Goal: Find specific page/section: Find specific page/section

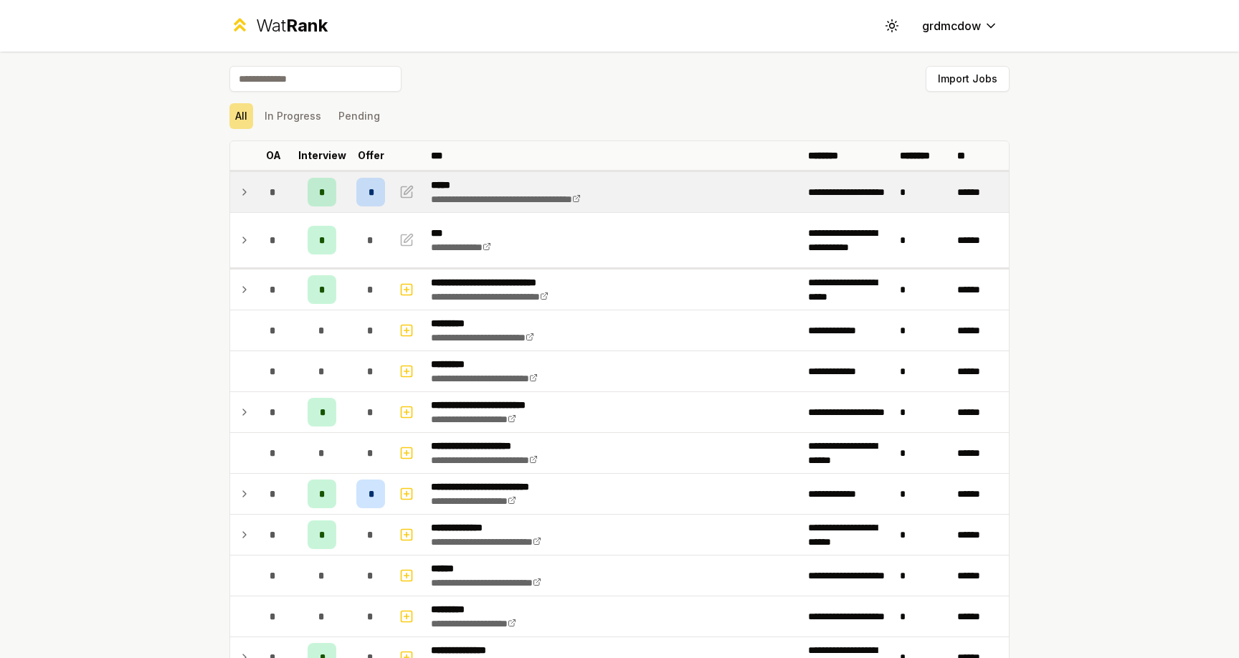
click at [370, 189] on span "*" at bounding box center [370, 192] width 4 height 14
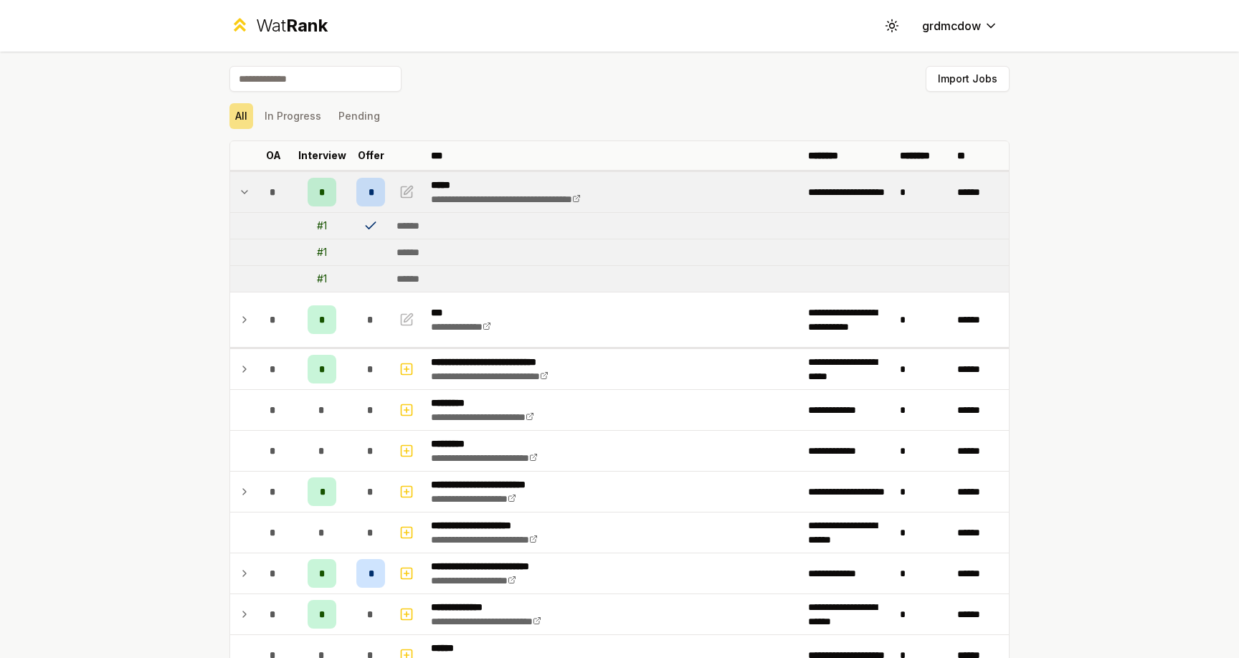
click at [370, 189] on span "*" at bounding box center [370, 192] width 4 height 14
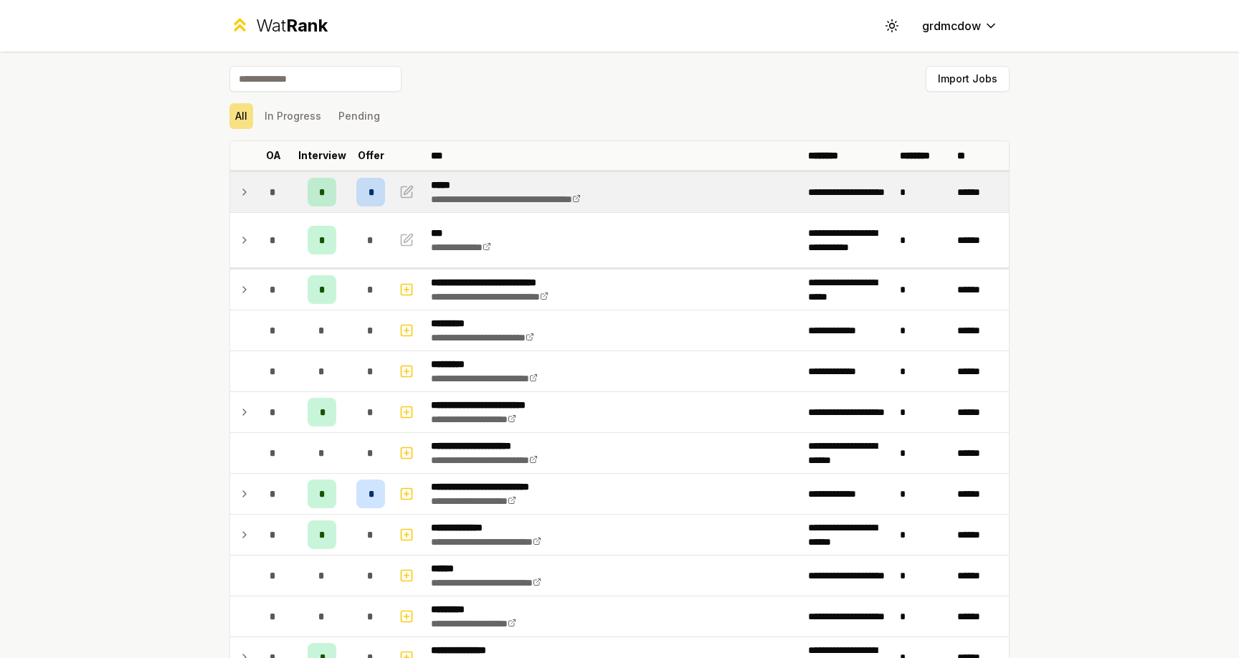
click at [245, 198] on icon at bounding box center [244, 191] width 11 height 17
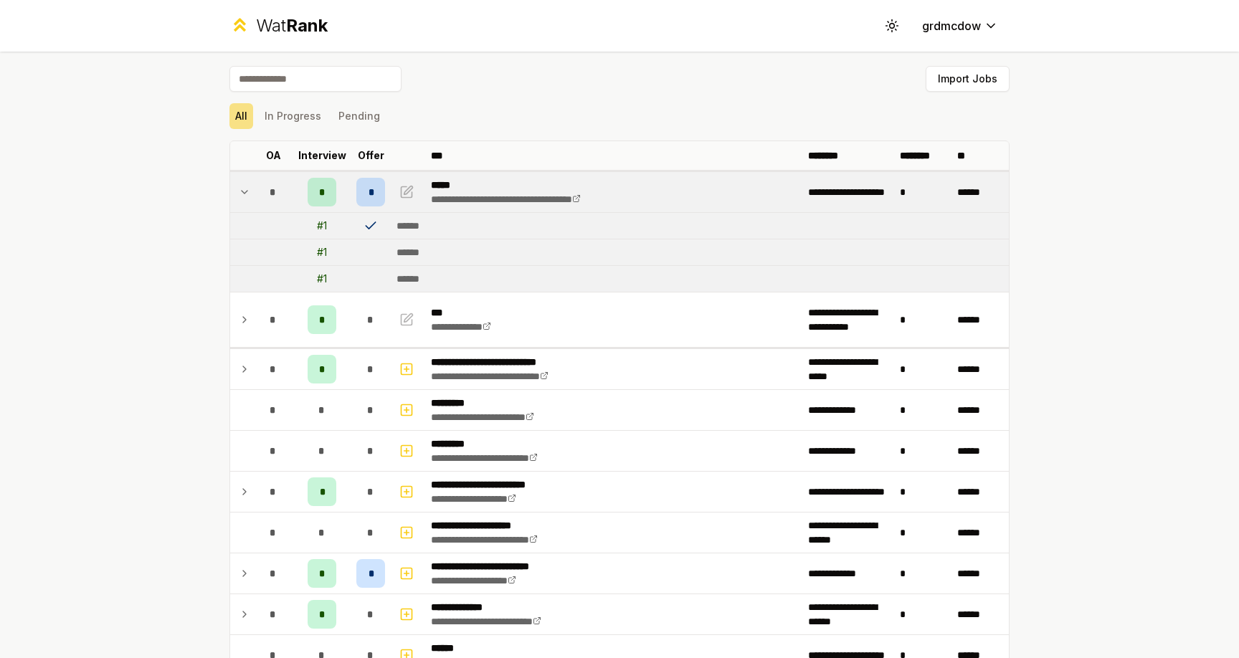
click at [245, 198] on icon at bounding box center [244, 191] width 11 height 17
